Goal: Navigation & Orientation: Go to known website

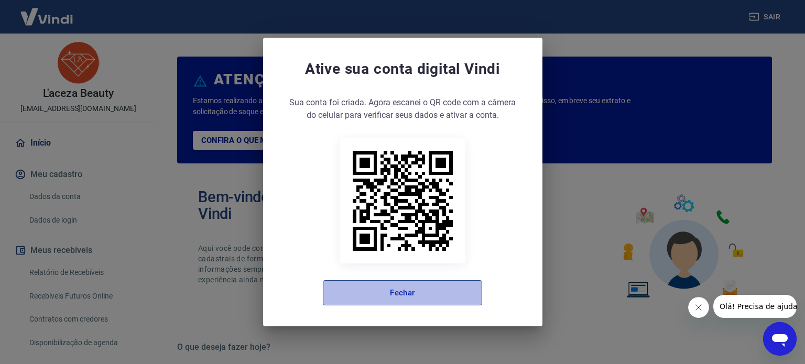
click at [448, 287] on button "Fechar" at bounding box center [402, 292] width 159 height 25
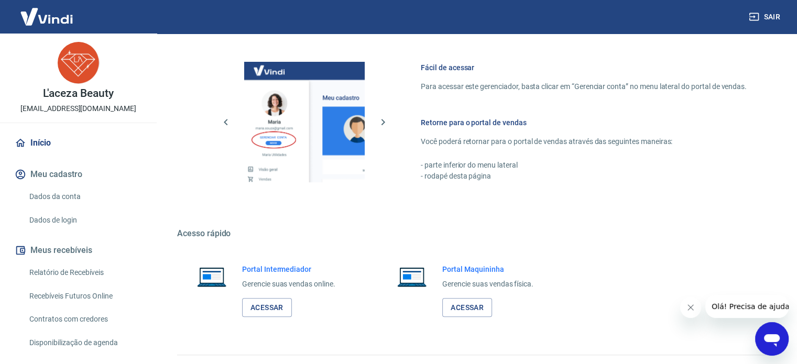
scroll to position [572, 0]
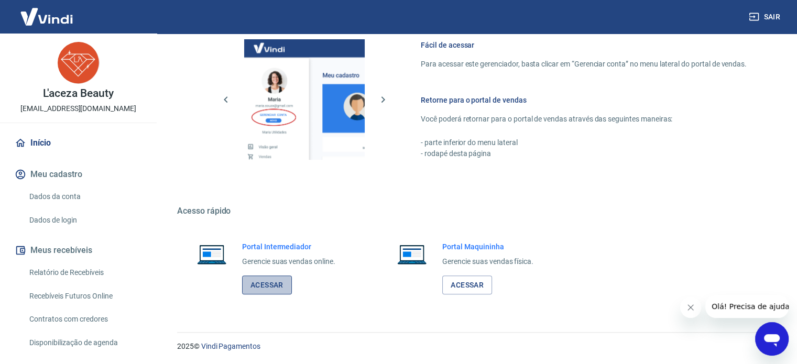
click at [278, 282] on link "Acessar" at bounding box center [267, 285] width 50 height 19
click at [265, 283] on link "Acessar" at bounding box center [267, 285] width 50 height 19
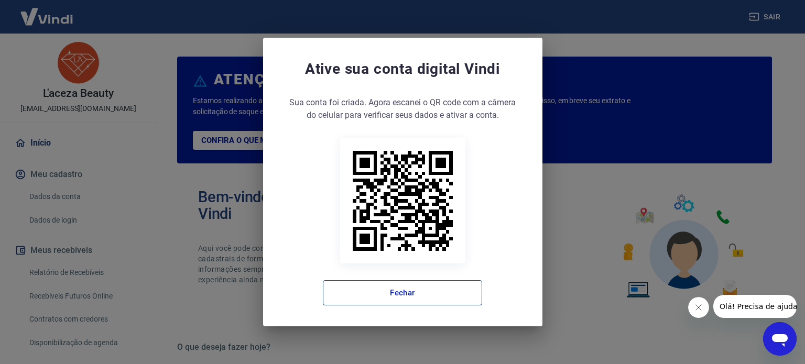
click at [416, 305] on button "Fechar" at bounding box center [402, 292] width 159 height 25
